Goal: Browse casually

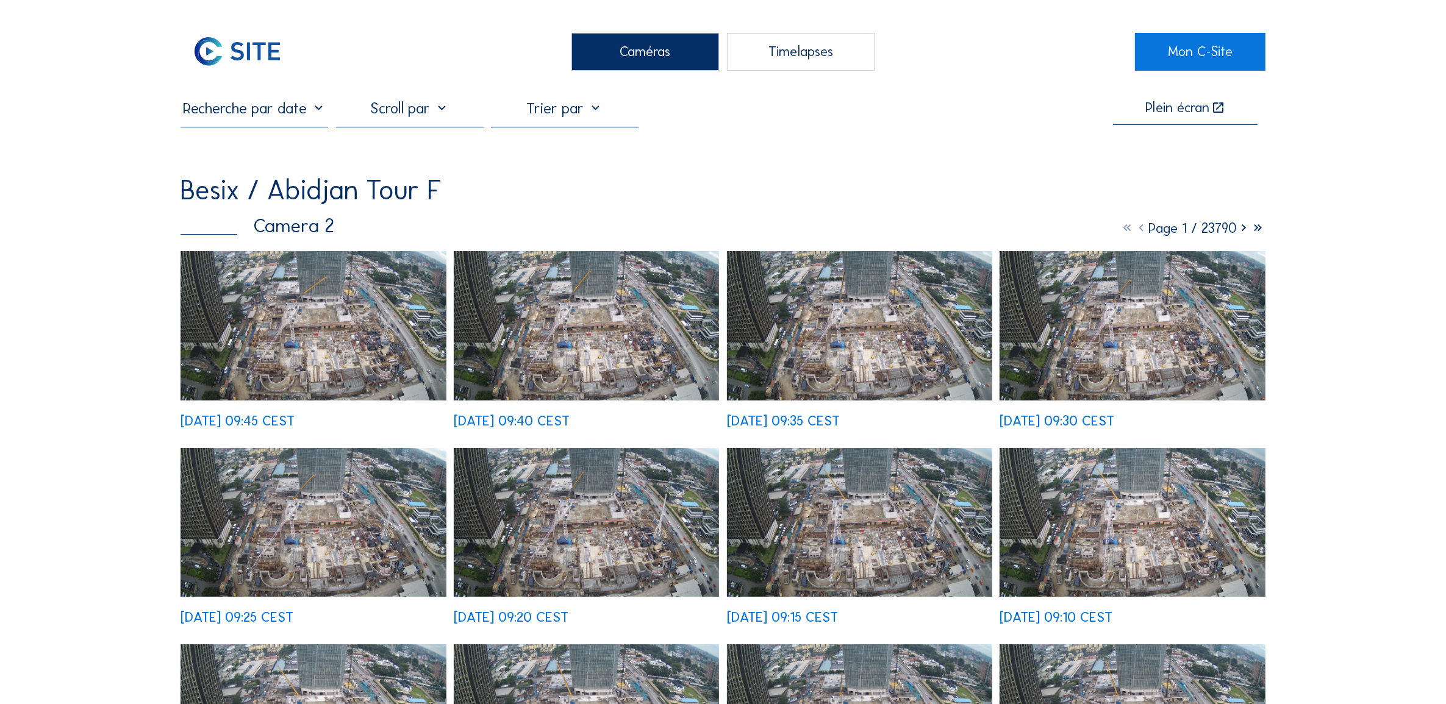
click at [384, 322] on img at bounding box center [313, 325] width 265 height 149
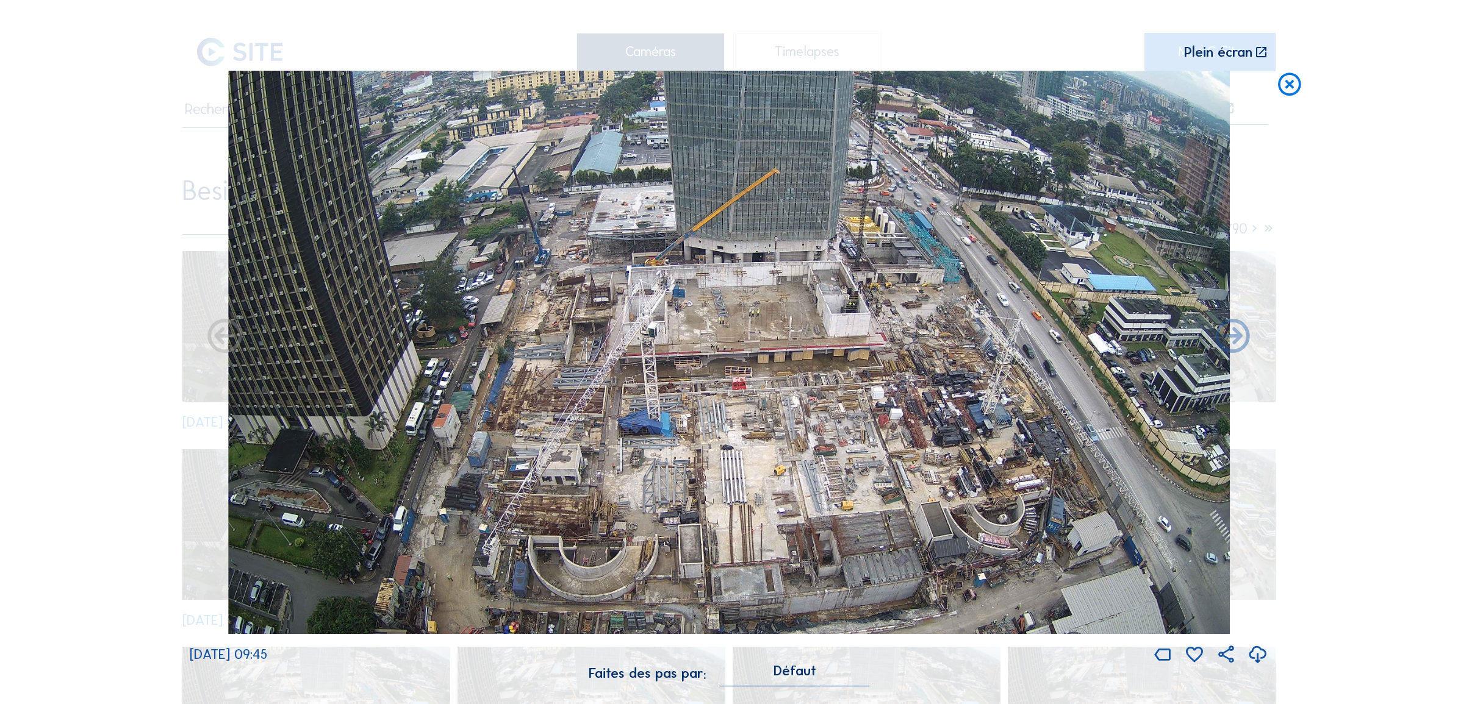
click at [1288, 86] on icon at bounding box center [1288, 85] width 27 height 28
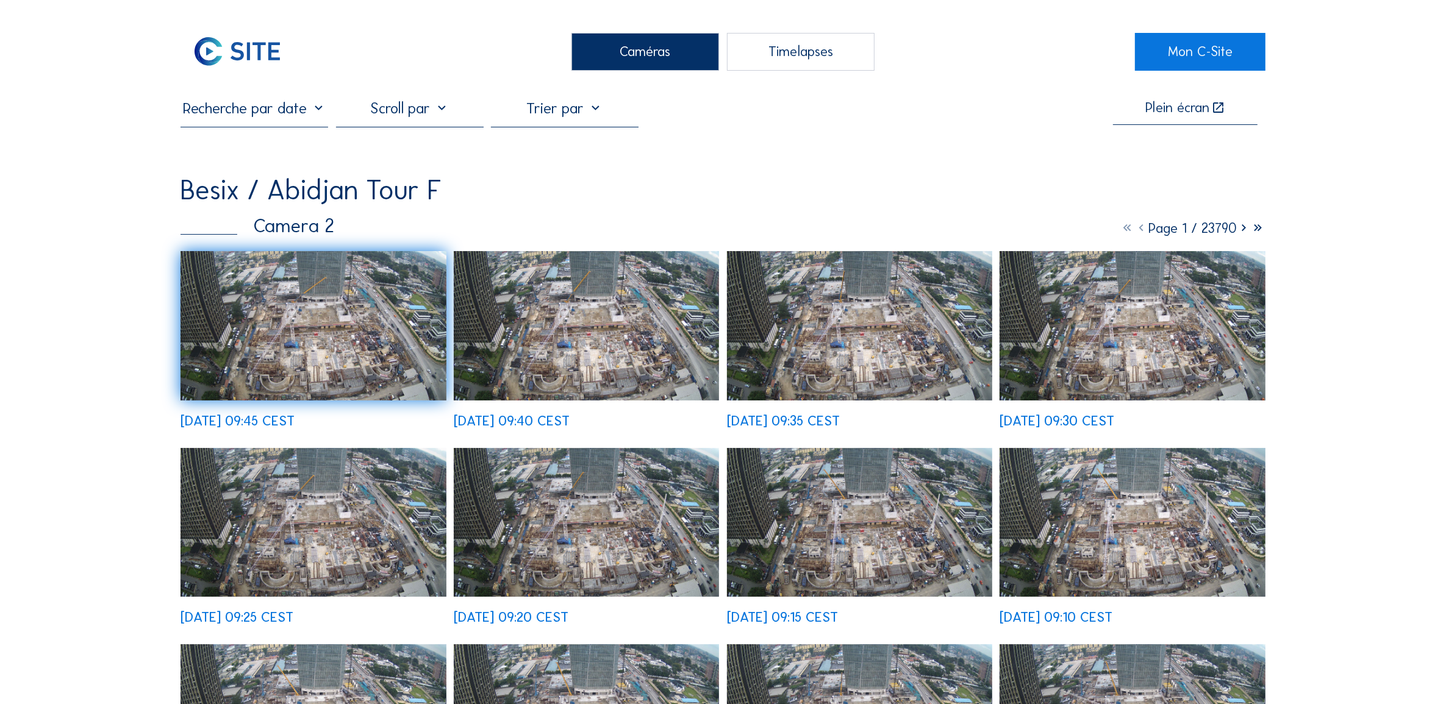
click at [288, 328] on img at bounding box center [313, 325] width 265 height 149
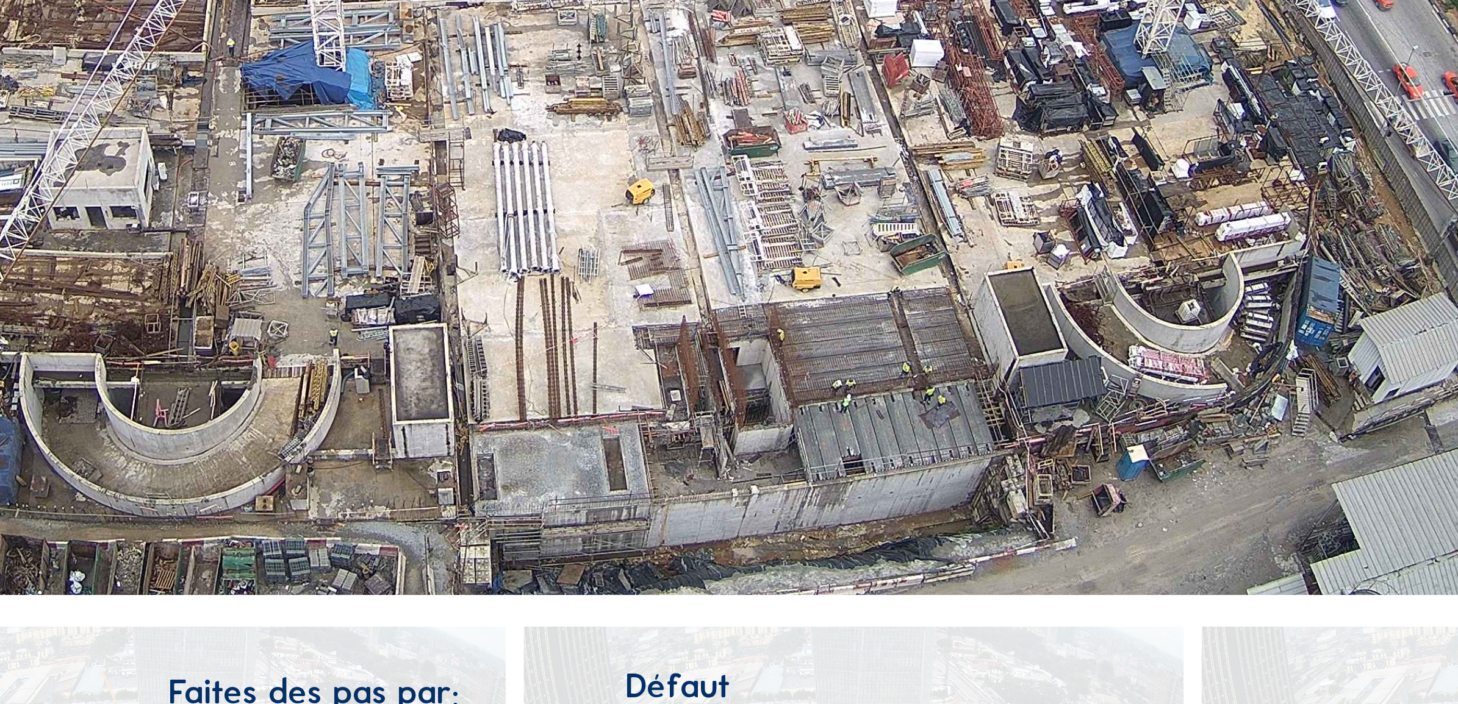
click at [869, 597] on img at bounding box center [729, 353] width 1002 height 564
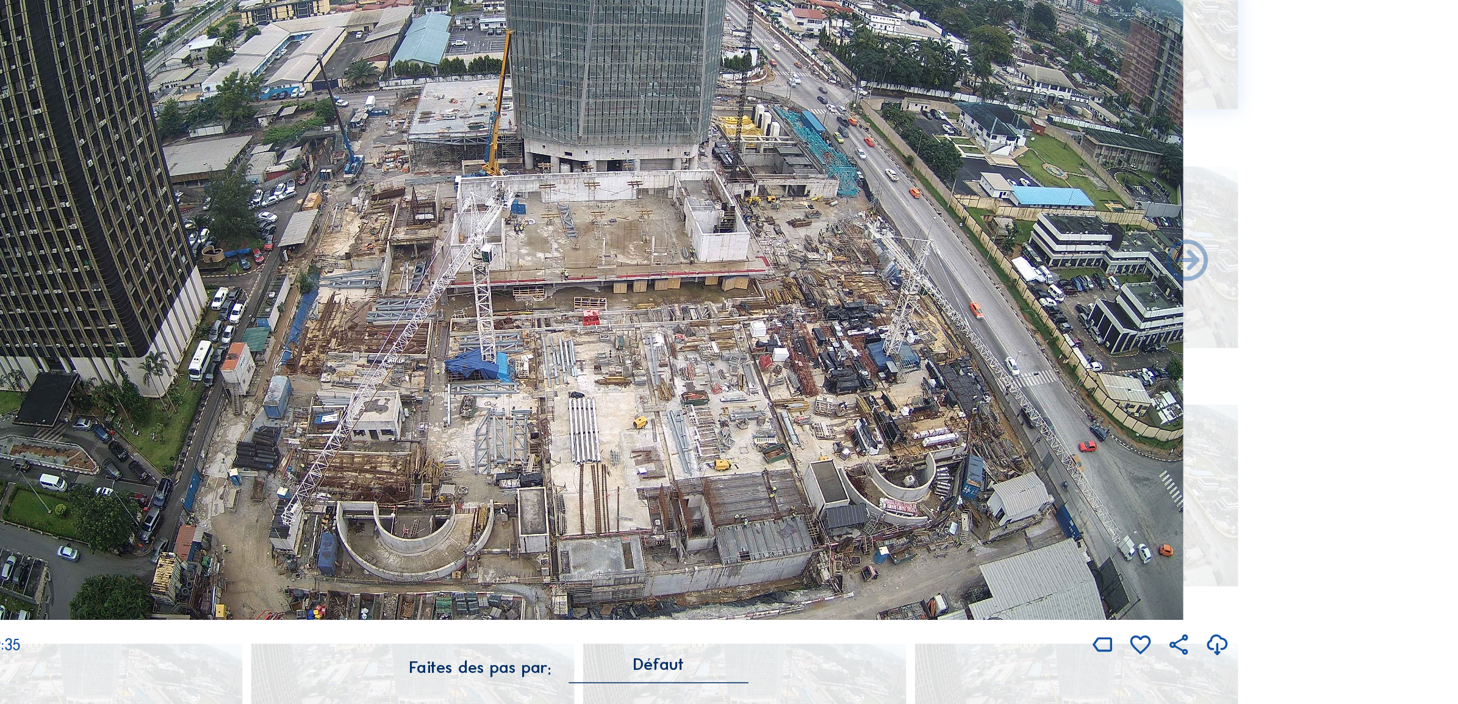
scroll to position [190, 0]
